Goal: Task Accomplishment & Management: Manage account settings

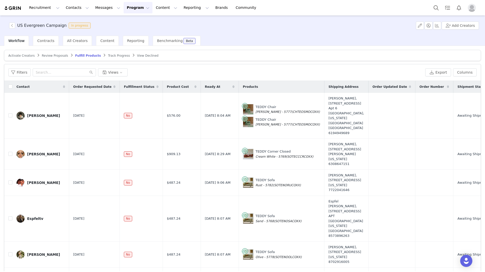
click at [51, 57] on div "Review Proposals" at bounding box center [55, 56] width 26 height 4
click at [50, 57] on span "Review Proposals" at bounding box center [55, 56] width 26 height 4
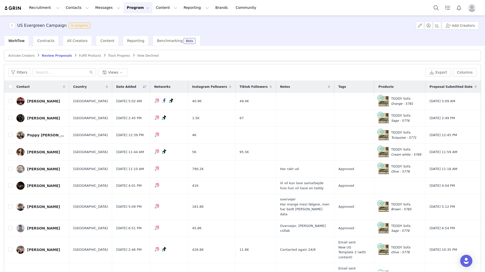
click at [29, 57] on span "Activate Creators" at bounding box center [21, 56] width 26 height 4
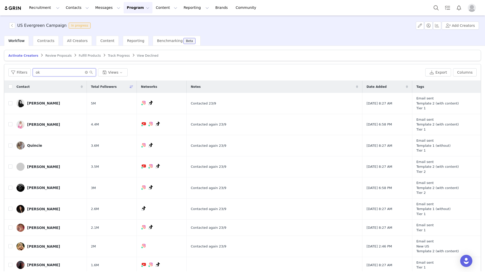
click at [44, 72] on input "ok" at bounding box center [64, 72] width 63 height 8
type input "o"
